Goal: Check status: Check status

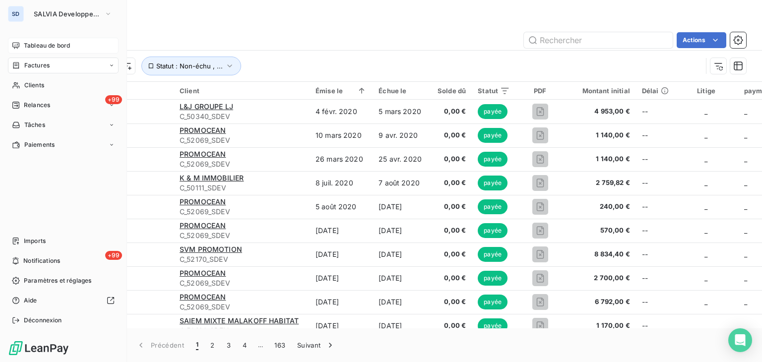
click at [44, 44] on span "Tableau de bord" at bounding box center [47, 45] width 46 height 9
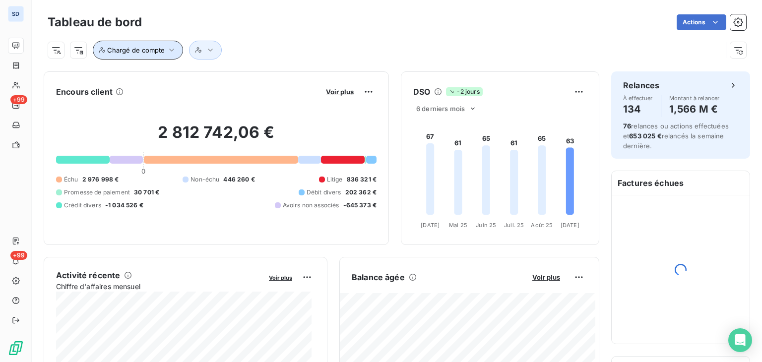
click at [155, 56] on button "Chargé de compte" at bounding box center [138, 50] width 90 height 19
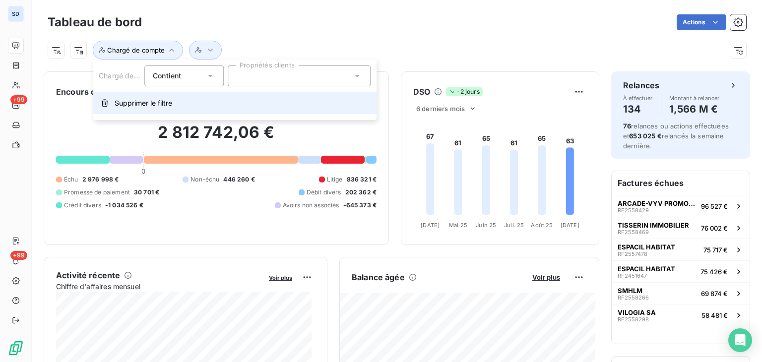
click at [142, 106] on span "Supprimer le filtre" at bounding box center [144, 103] width 58 height 10
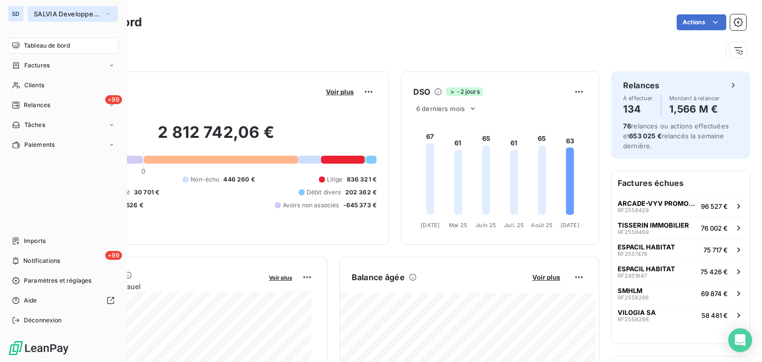
click at [87, 12] on span "SALVIA Developpement" at bounding box center [67, 14] width 66 height 8
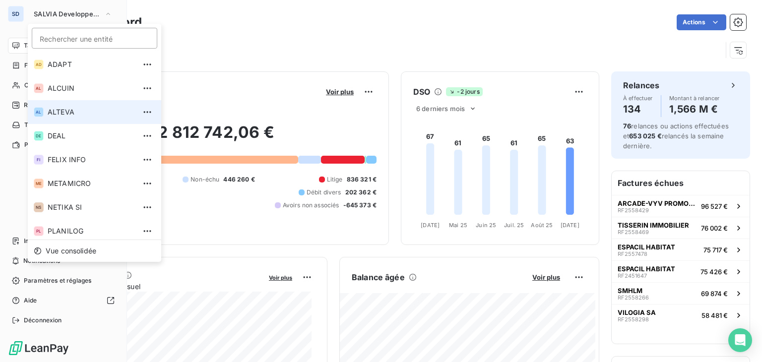
click at [72, 112] on span "ALTEVA" at bounding box center [92, 112] width 88 height 10
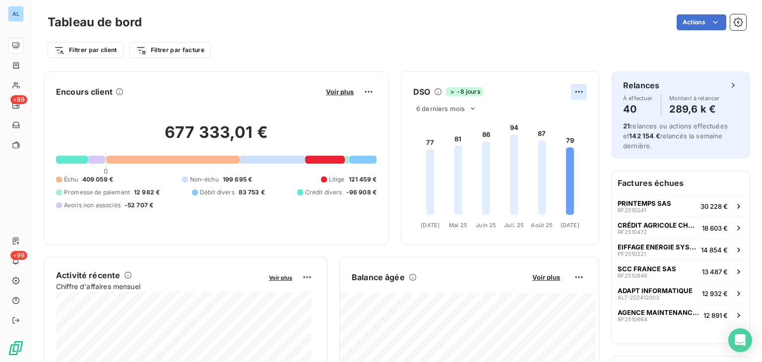
click at [571, 89] on html "AL +99 +99 Tableau de bord Actions Filtrer par client Filtrer par facture Encou…" at bounding box center [381, 181] width 762 height 362
click at [480, 86] on html "AL +99 +99 Tableau de bord Actions Filtrer par client Filtrer par facture Encou…" at bounding box center [381, 181] width 762 height 362
click at [447, 111] on span "6 derniers mois" at bounding box center [440, 109] width 49 height 8
click at [424, 149] on li "12" at bounding box center [447, 147] width 65 height 18
